Goal: Task Accomplishment & Management: Use online tool/utility

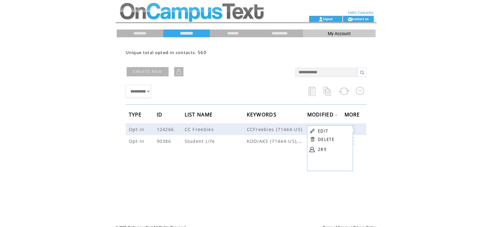
click at [158, 11] on td at bounding box center [201, 8] width 170 height 16
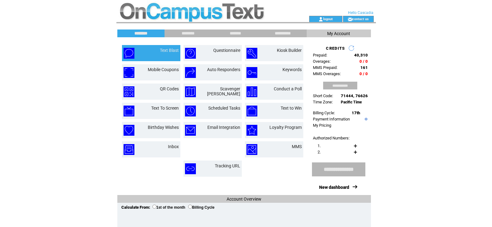
click at [128, 50] on img at bounding box center [129, 53] width 11 height 11
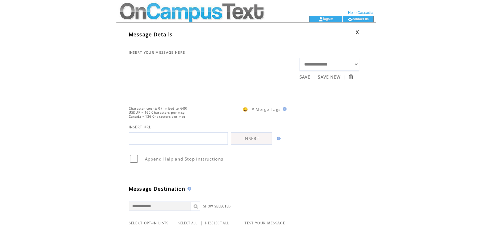
click at [147, 63] on textarea at bounding box center [211, 78] width 158 height 37
